Goal: Task Accomplishment & Management: Use online tool/utility

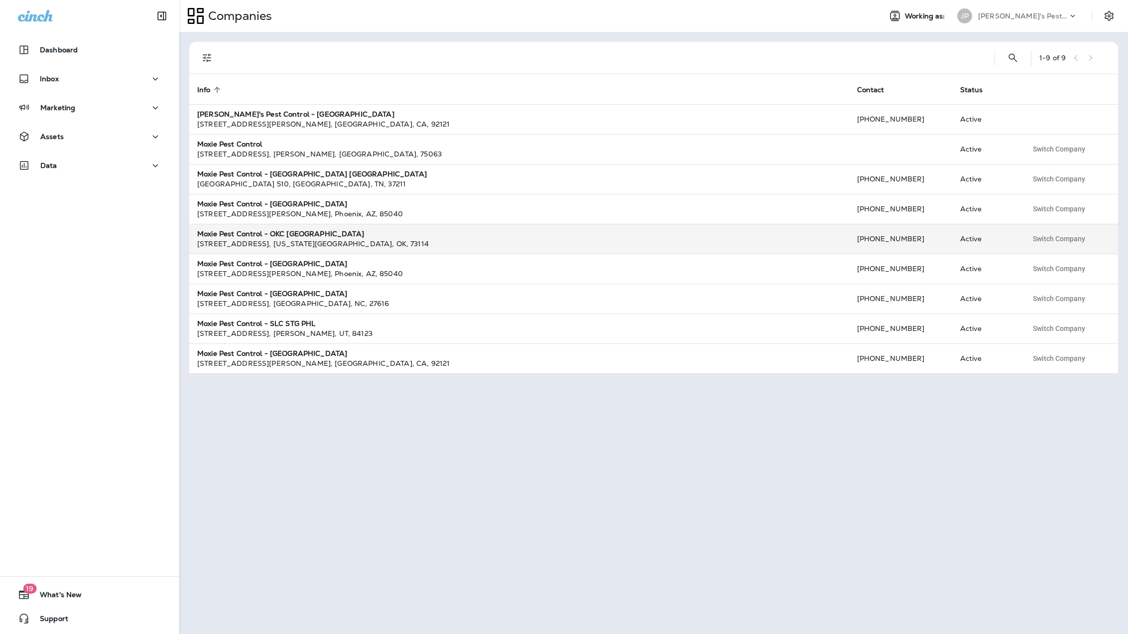
click at [272, 236] on strong "Moxie Pest Control - OKC [GEOGRAPHIC_DATA]" at bounding box center [280, 233] width 167 height 9
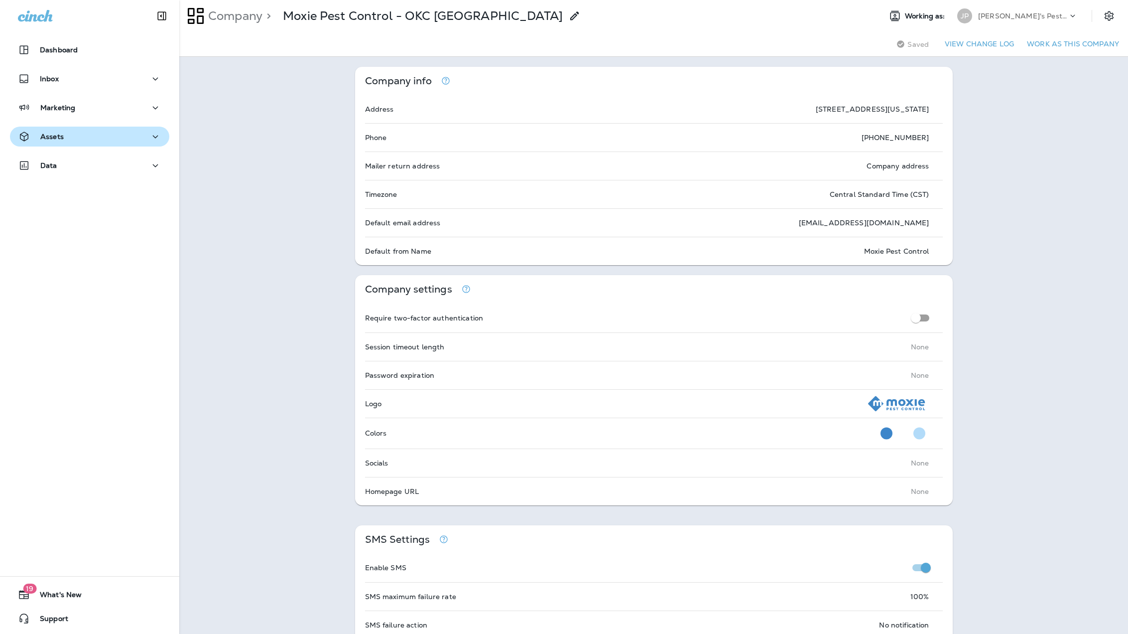
click at [63, 134] on div "Assets" at bounding box center [89, 137] width 143 height 12
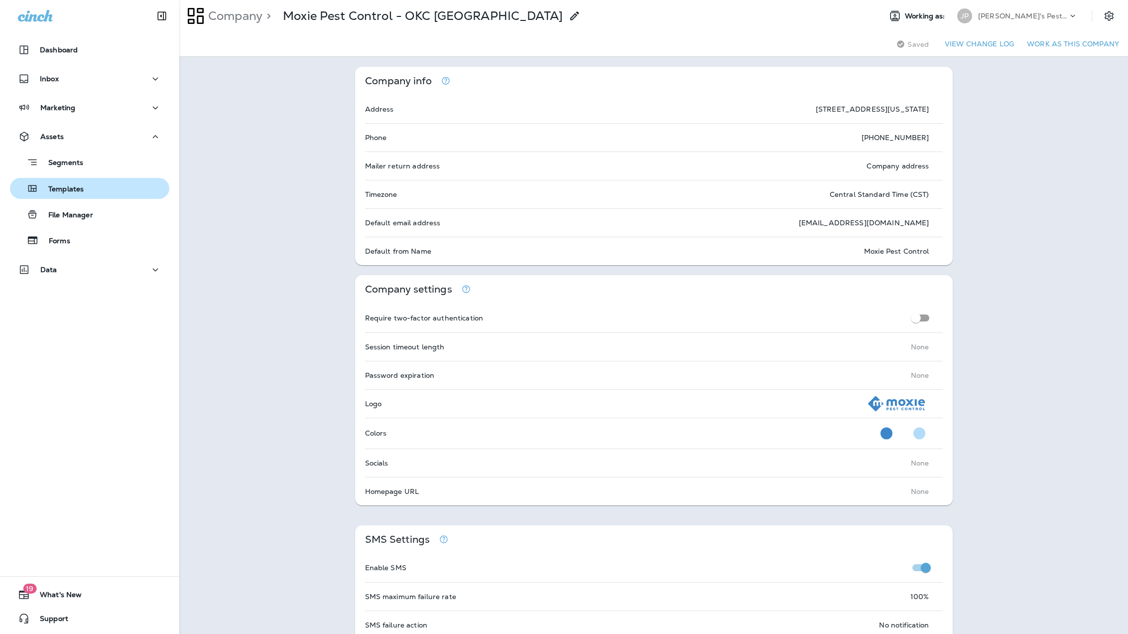
click at [59, 188] on p "Templates" at bounding box center [60, 189] width 45 height 9
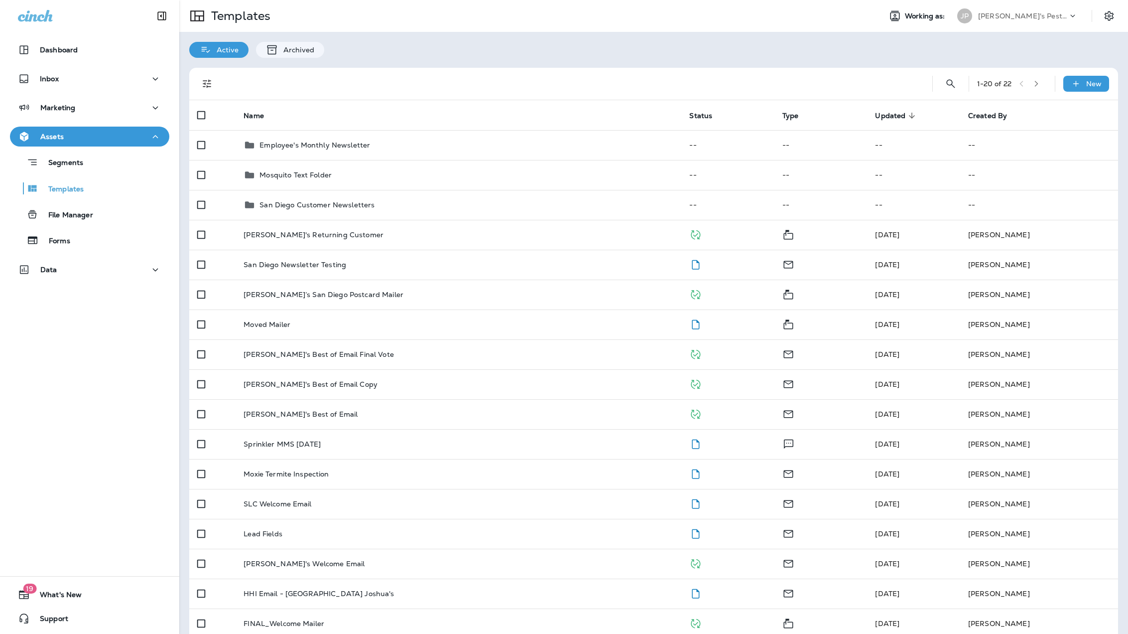
click at [1058, 8] on div "[PERSON_NAME]'s Pest Control - [GEOGRAPHIC_DATA]" at bounding box center [1024, 15] width 90 height 15
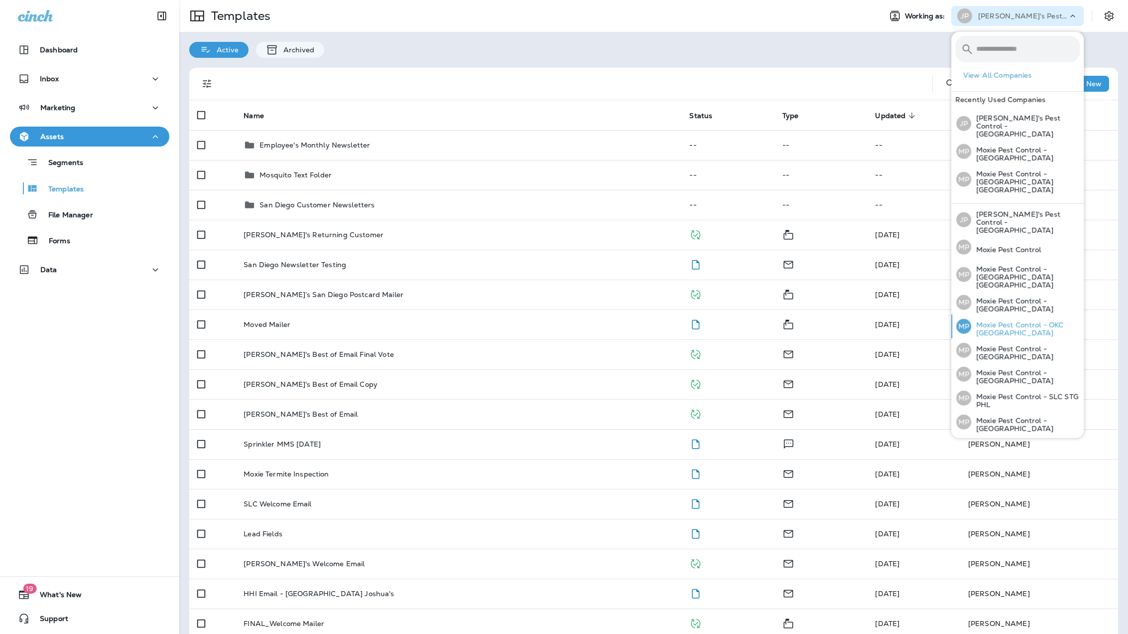
click at [1008, 321] on p "Moxie Pest Control - OKC [GEOGRAPHIC_DATA]" at bounding box center [1026, 329] width 109 height 16
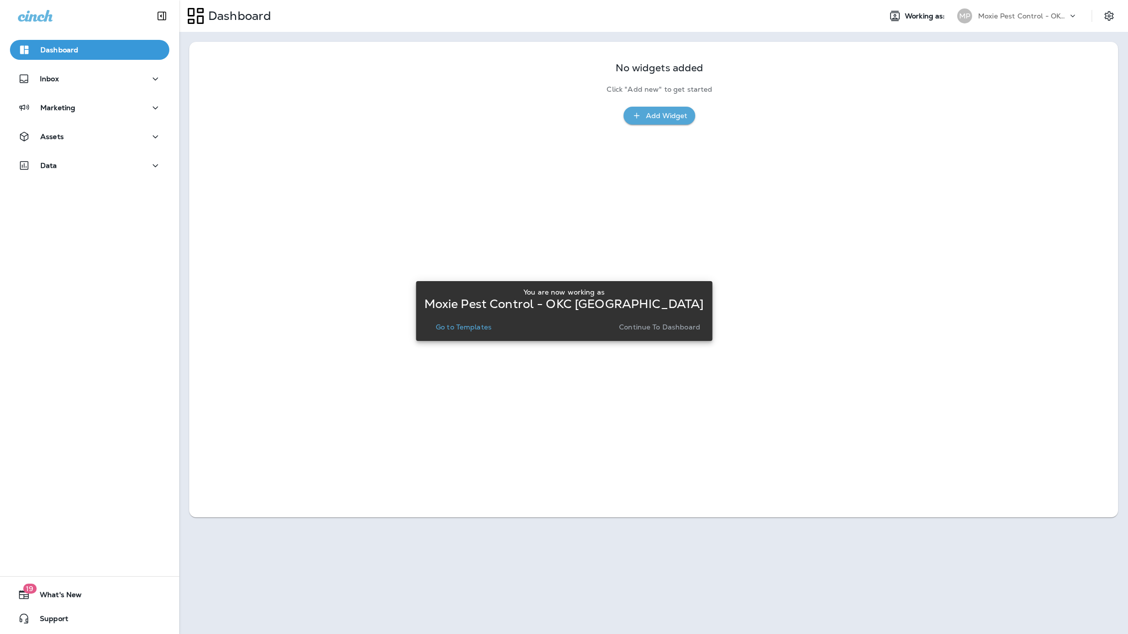
click at [683, 325] on p "Continue to Dashboard" at bounding box center [659, 327] width 81 height 8
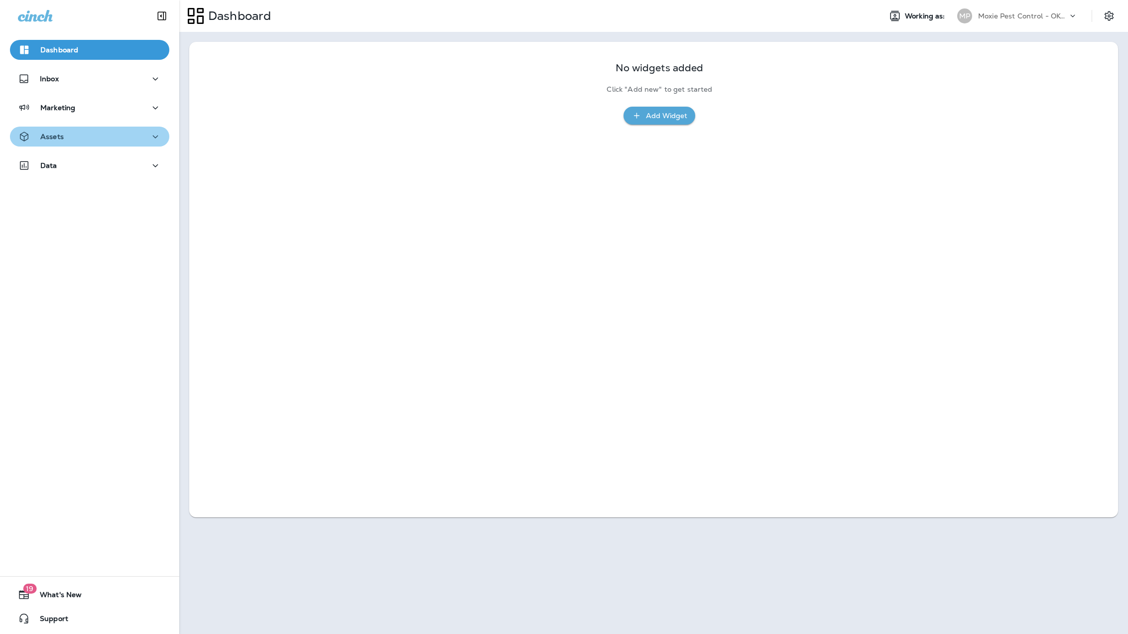
click at [39, 138] on div "Assets" at bounding box center [41, 137] width 46 height 12
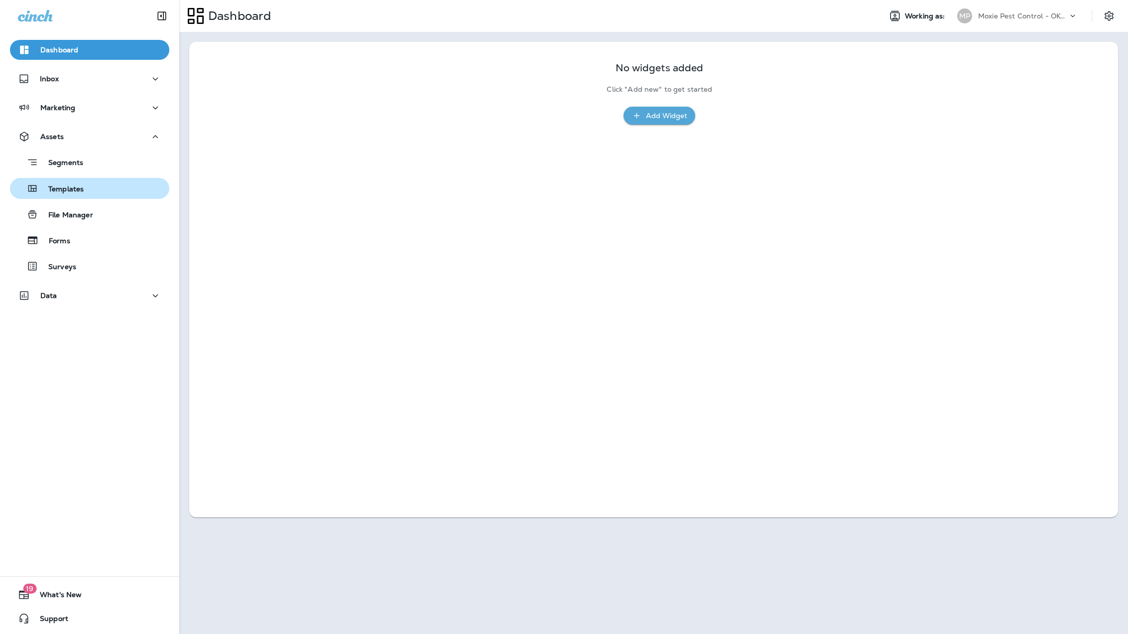
click at [43, 192] on p "Templates" at bounding box center [60, 189] width 45 height 9
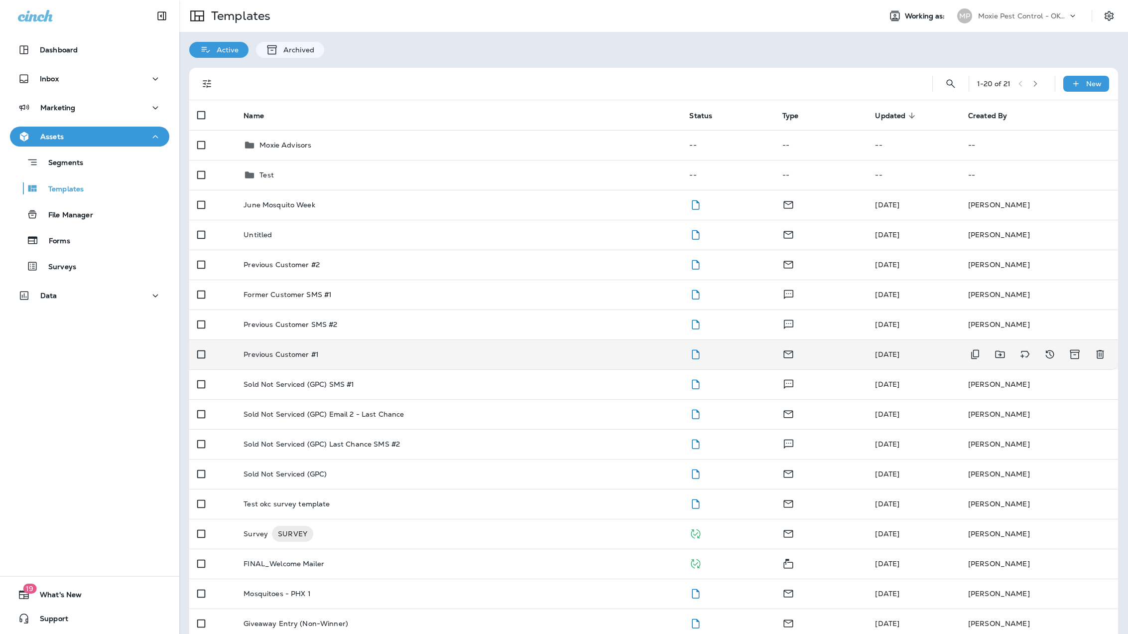
click at [278, 354] on p "Previous Customer #1" at bounding box center [281, 354] width 75 height 8
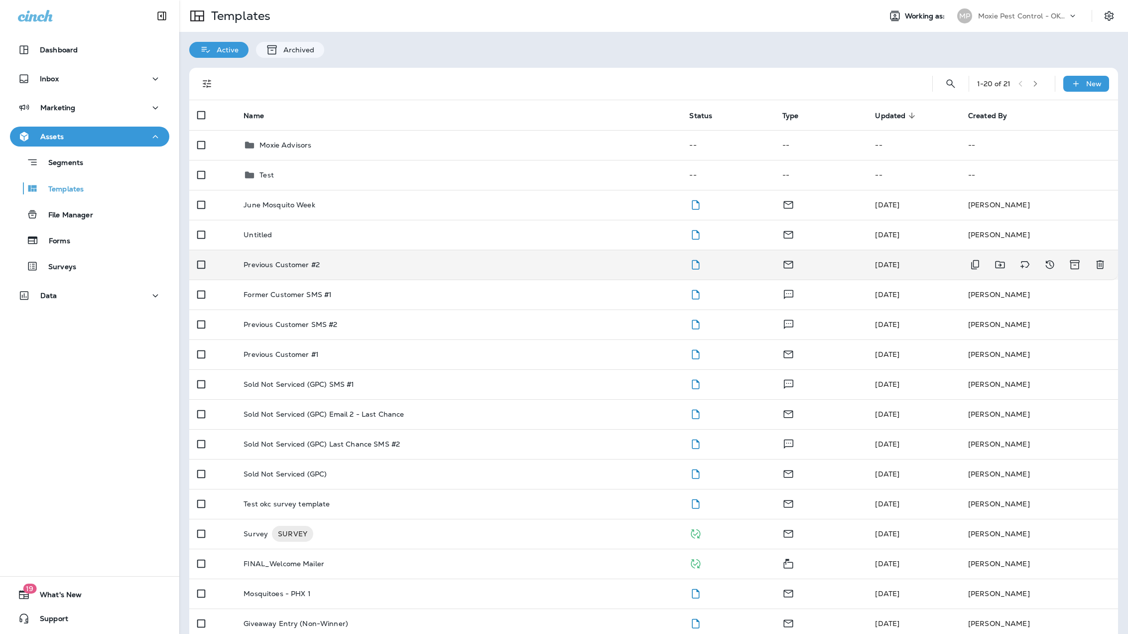
click at [272, 263] on p "Previous Customer #2" at bounding box center [282, 265] width 76 height 8
